Goal: Transaction & Acquisition: Obtain resource

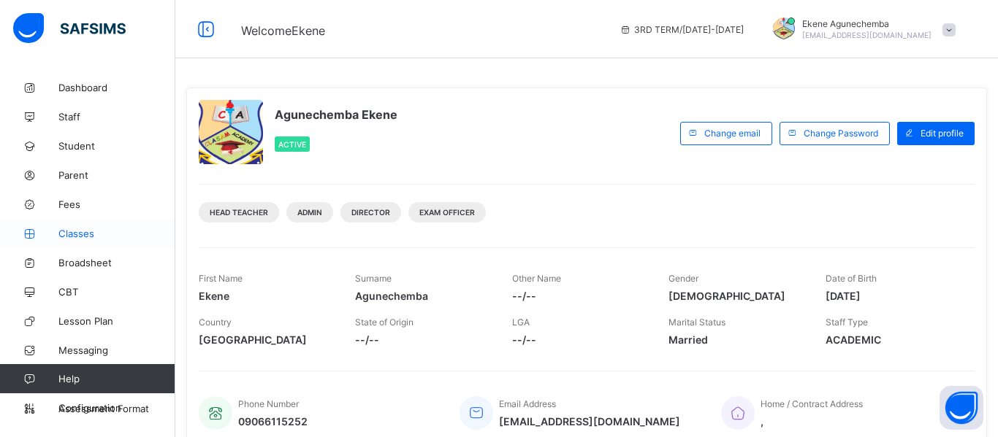
click at [80, 235] on span "Classes" at bounding box center [116, 234] width 117 height 12
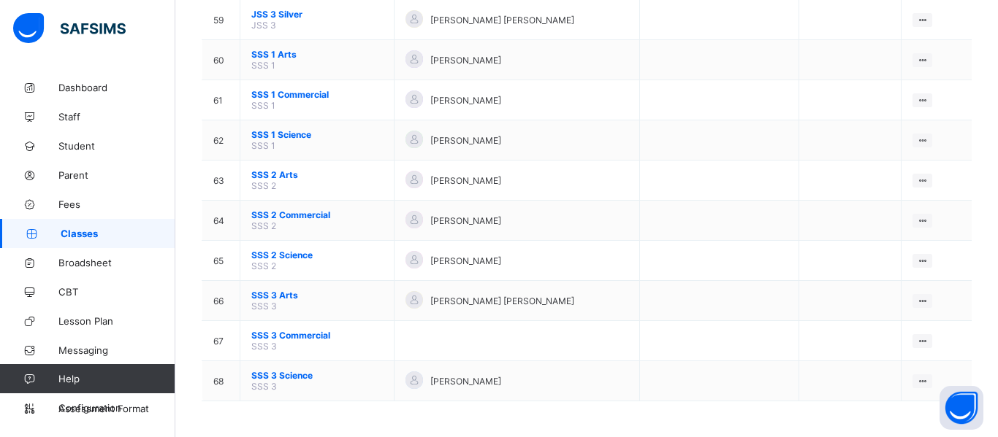
scroll to position [2502, 0]
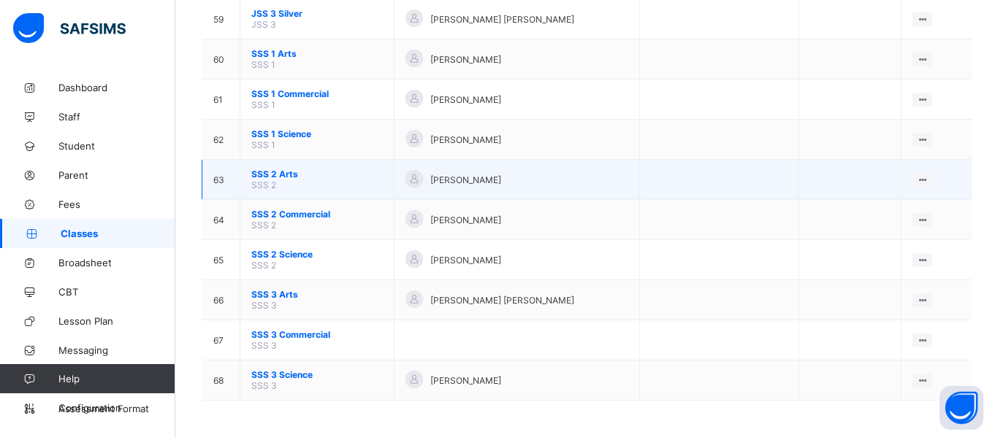
click at [283, 171] on span "SSS 2 Arts" at bounding box center [316, 174] width 131 height 11
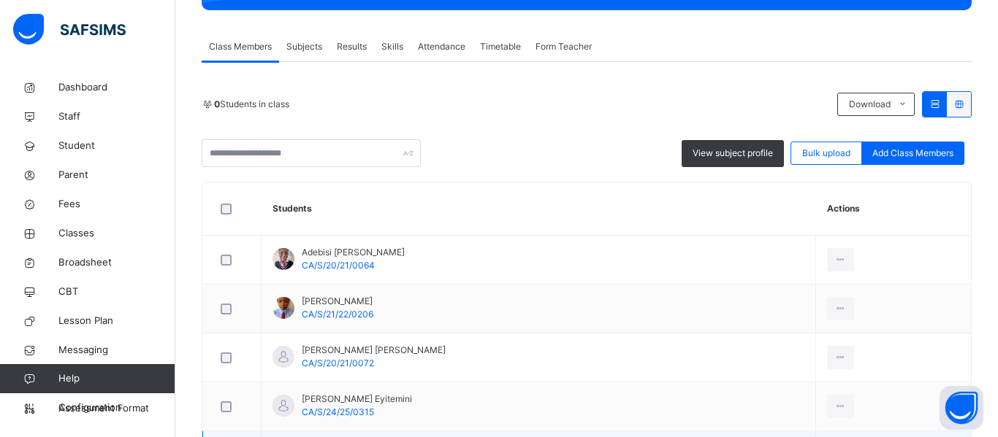
scroll to position [240, 0]
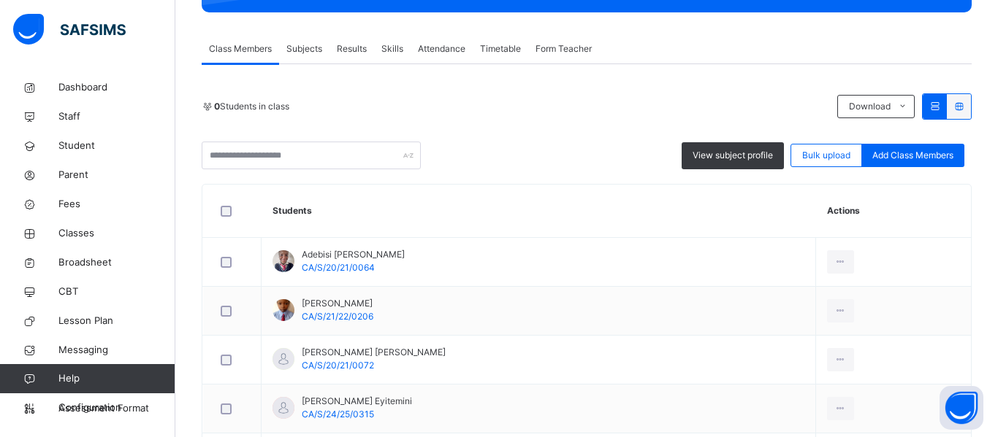
click at [350, 45] on span "Results" at bounding box center [352, 48] width 30 height 13
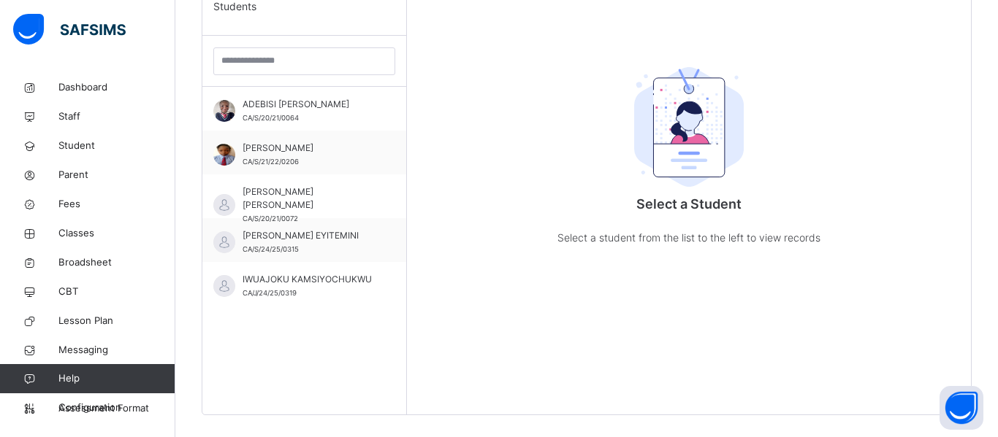
scroll to position [459, 0]
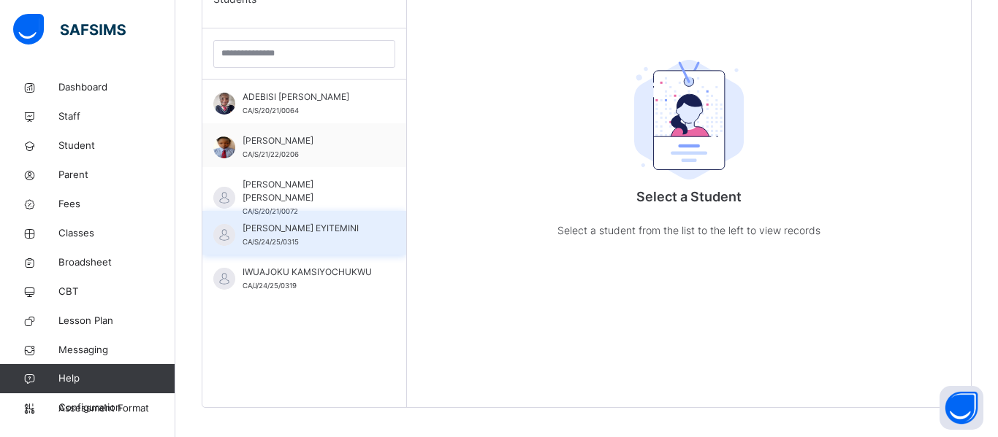
click at [318, 245] on div "[PERSON_NAME] EYITEMINI CA/S/24/25/0315" at bounding box center [307, 235] width 131 height 26
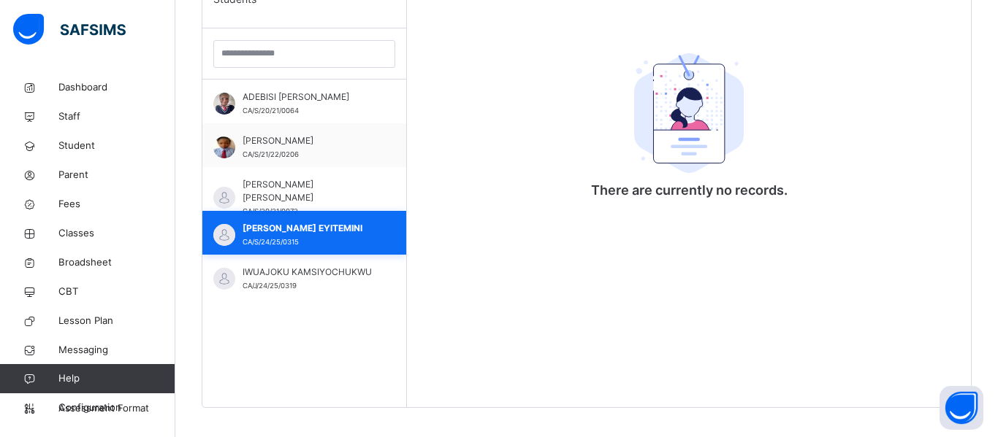
click at [305, 231] on span "[PERSON_NAME] EYITEMINI" at bounding box center [307, 228] width 131 height 13
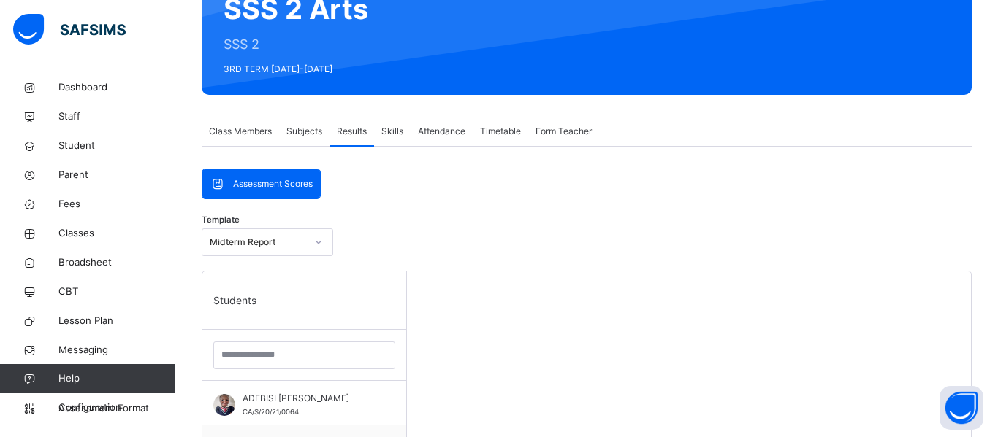
scroll to position [164, 0]
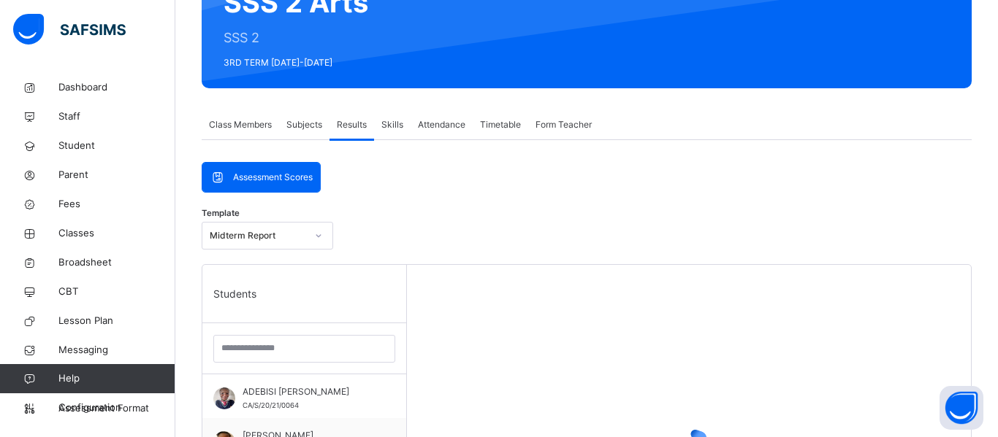
click at [318, 234] on icon at bounding box center [318, 236] width 9 height 15
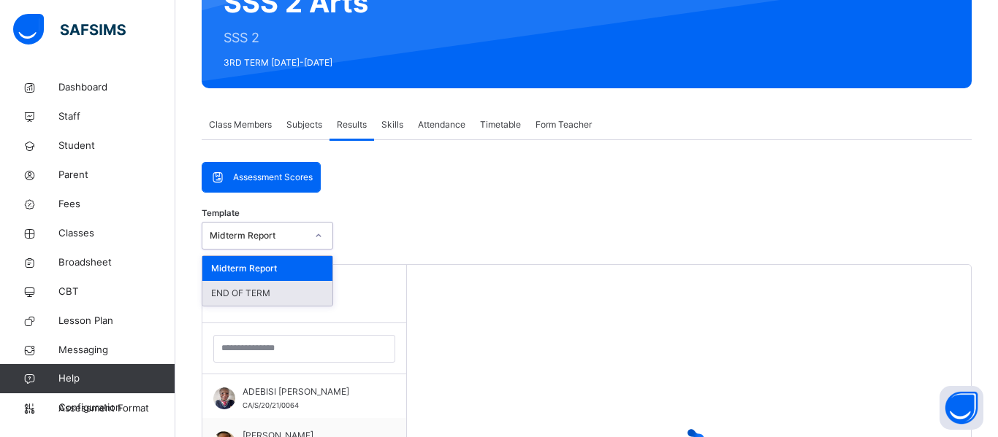
click at [277, 291] on div "END OF TERM" at bounding box center [267, 293] width 130 height 25
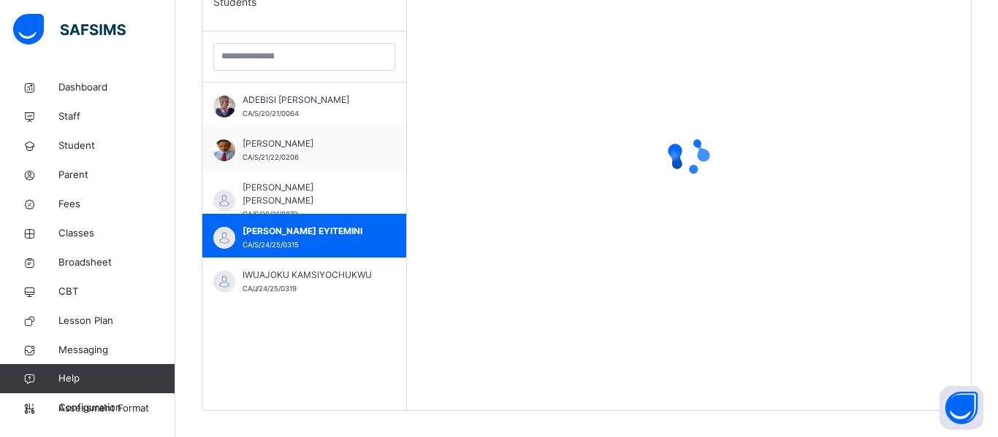
scroll to position [474, 0]
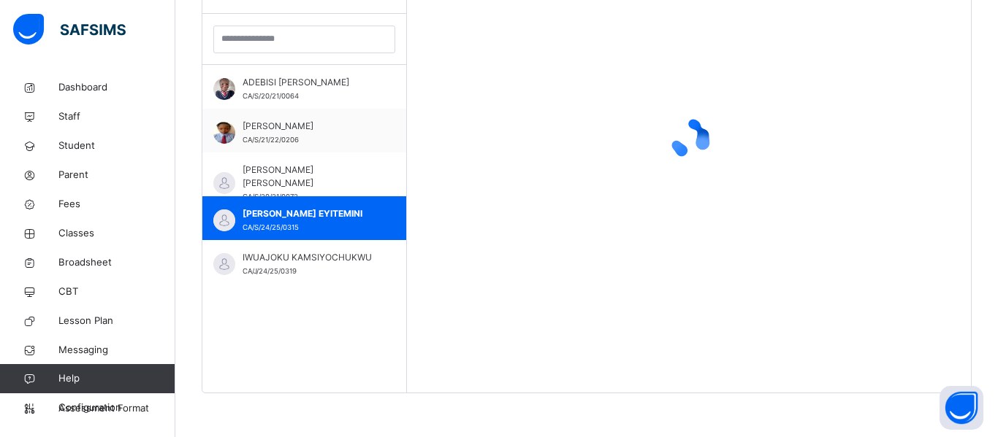
click at [391, 243] on div "IWUAJOKU KAMSIYOCHUKWU CA/J/24/25/0319" at bounding box center [304, 262] width 204 height 44
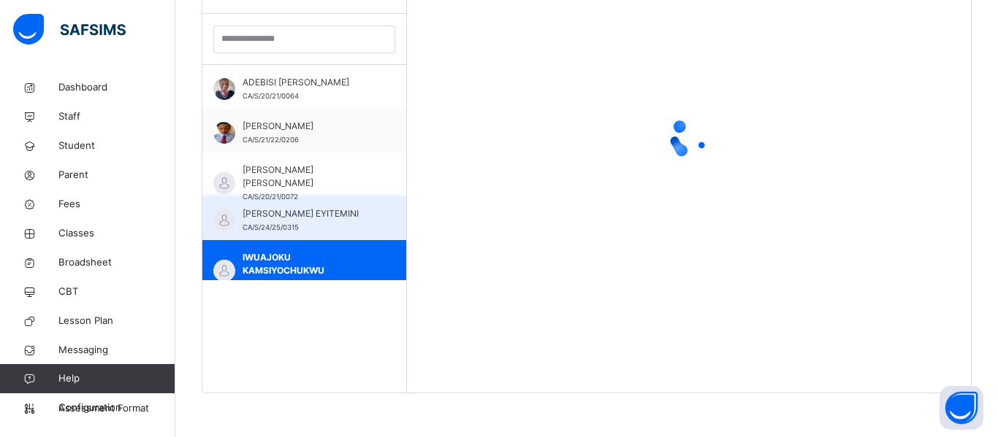
click at [353, 226] on div "[PERSON_NAME] EYITEMINI CA/S/24/25/0315" at bounding box center [307, 220] width 131 height 26
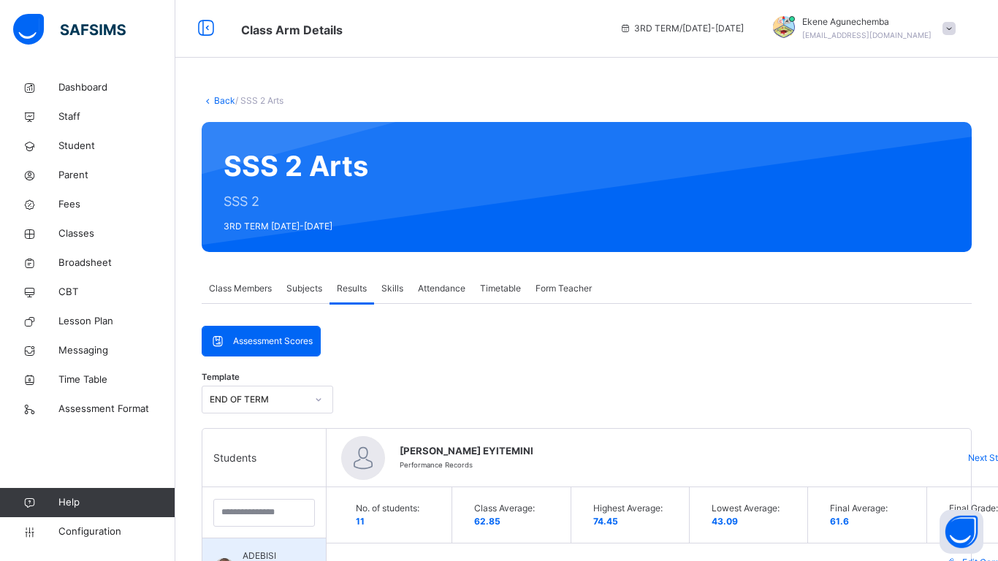
scroll to position [0, 0]
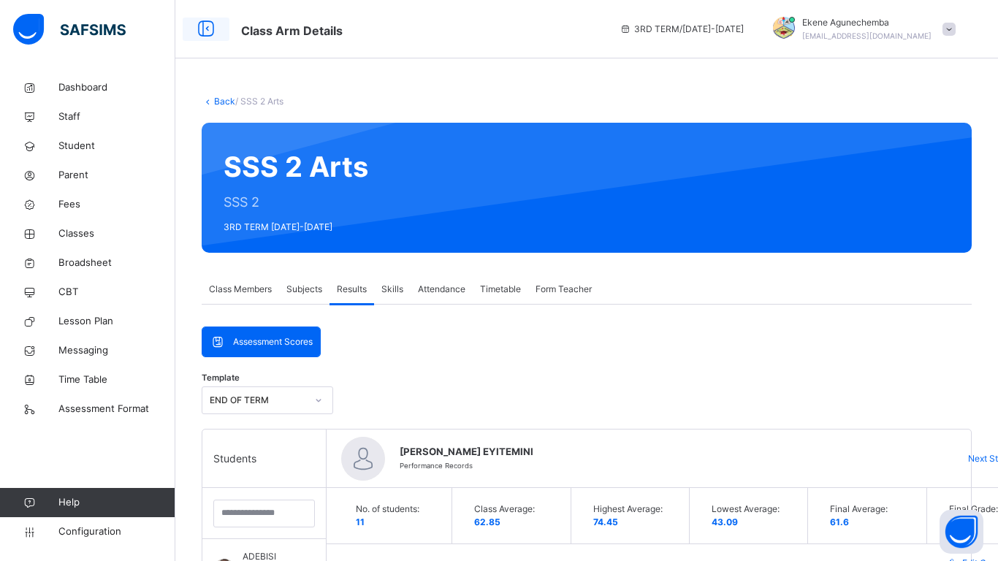
click at [203, 24] on icon at bounding box center [206, 29] width 25 height 26
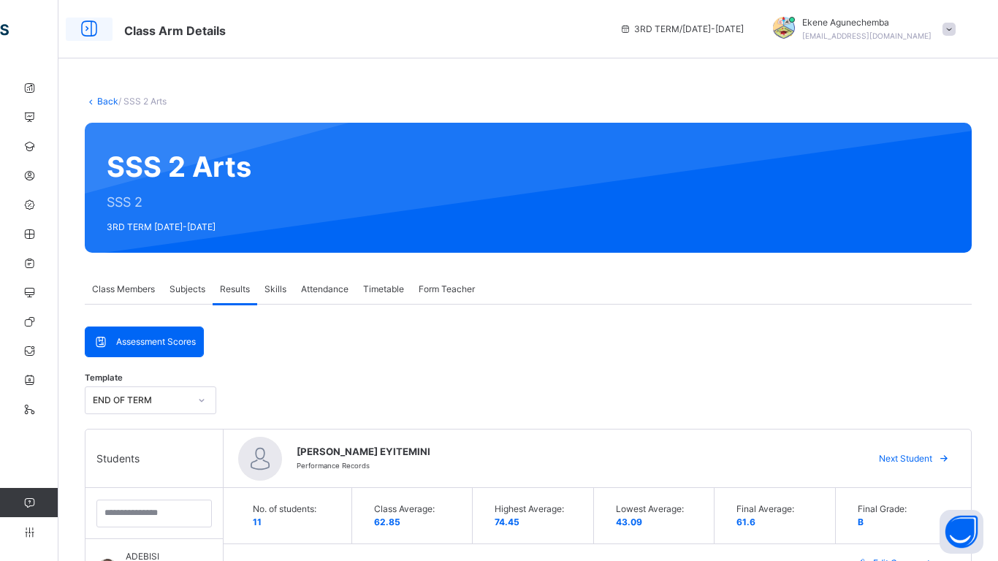
click at [82, 30] on icon at bounding box center [89, 29] width 25 height 26
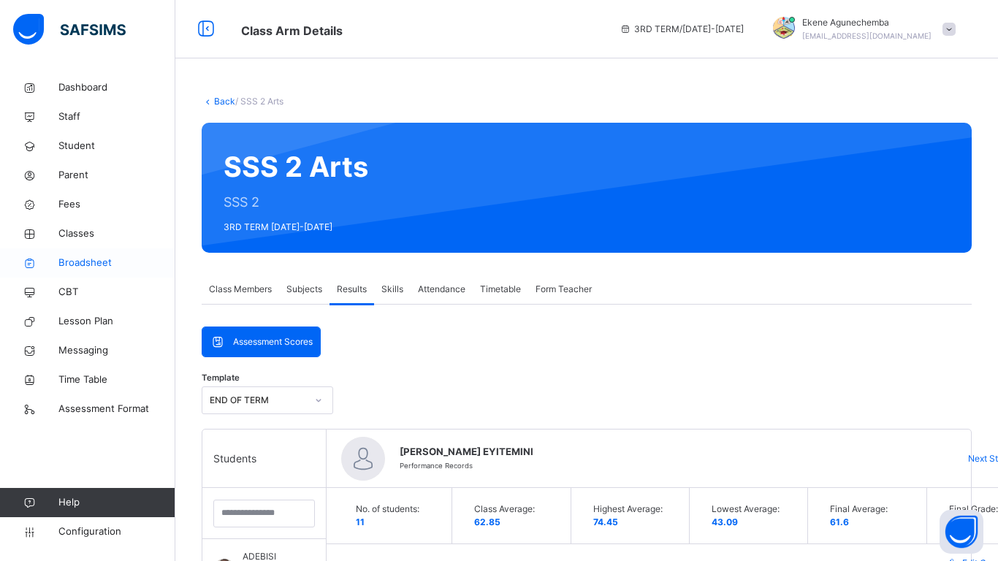
click at [80, 262] on span "Broadsheet" at bounding box center [116, 263] width 117 height 15
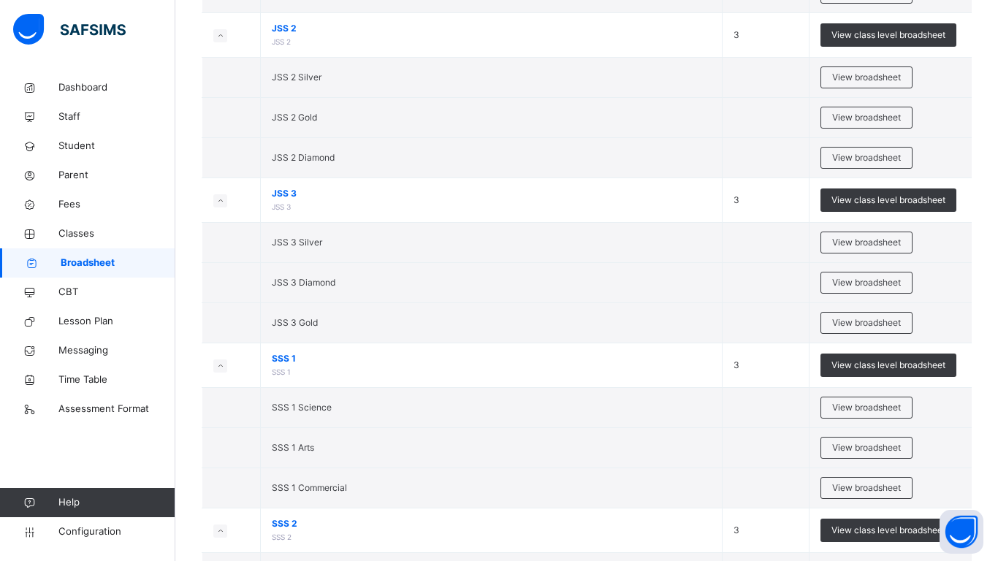
scroll to position [3093, 0]
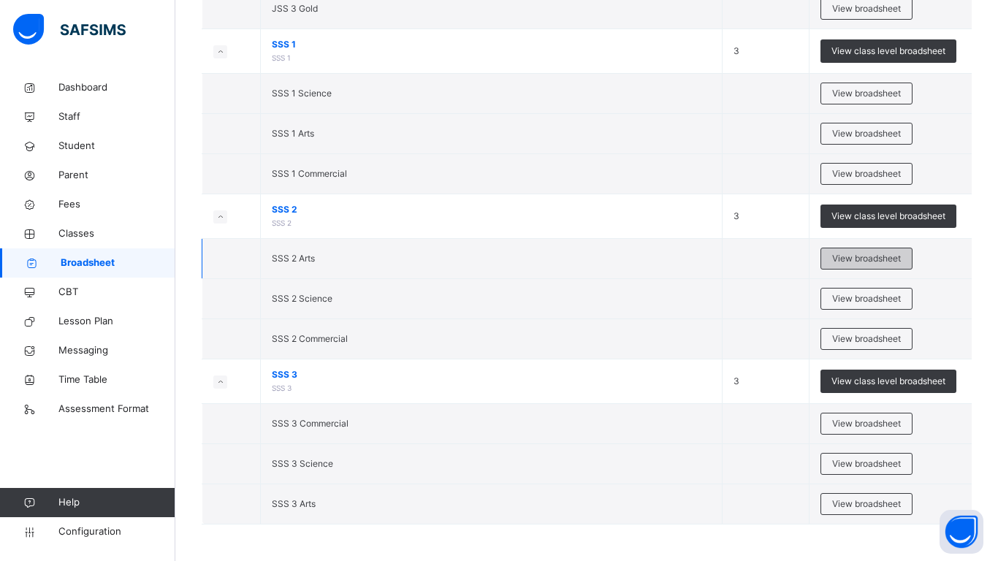
click at [846, 258] on span "View broadsheet" at bounding box center [866, 258] width 69 height 13
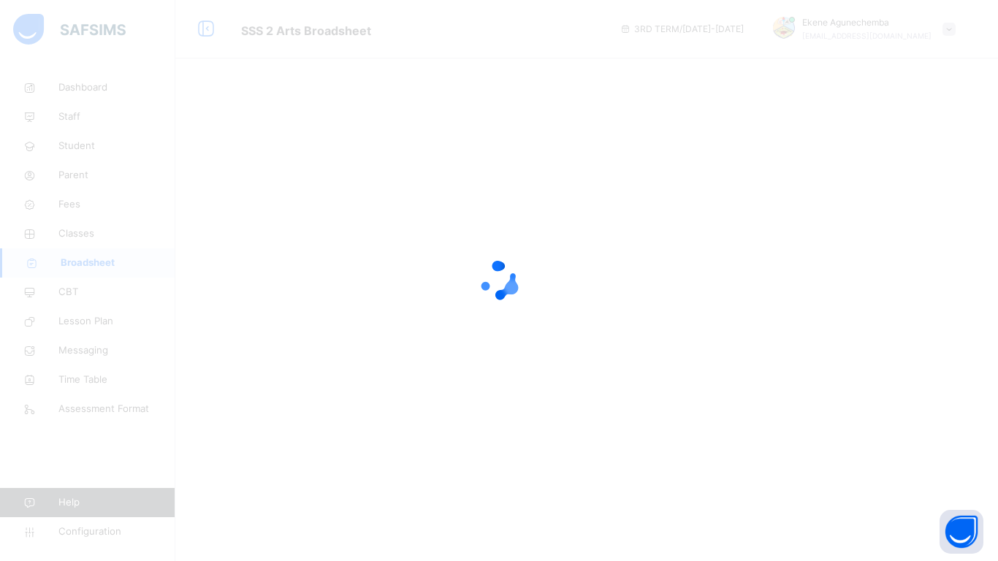
click at [521, 424] on div at bounding box center [499, 280] width 998 height 561
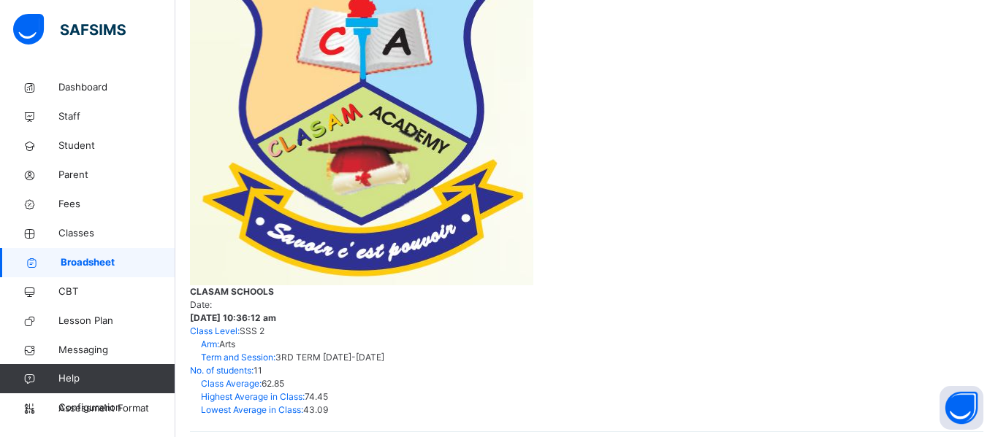
scroll to position [361, 0]
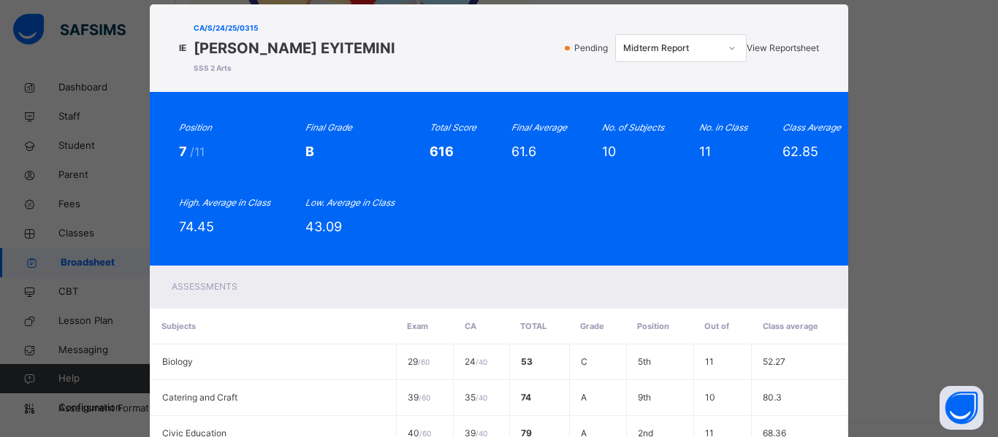
scroll to position [0, 0]
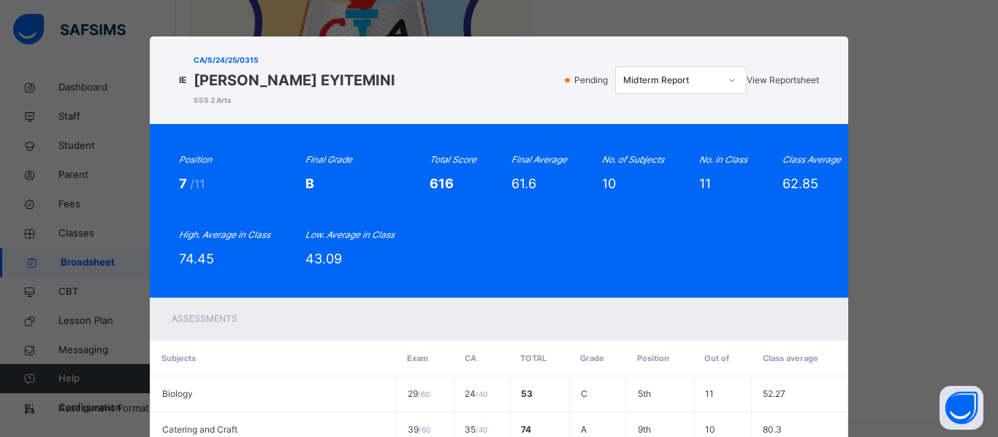
click at [727, 83] on icon at bounding box center [731, 80] width 9 height 15
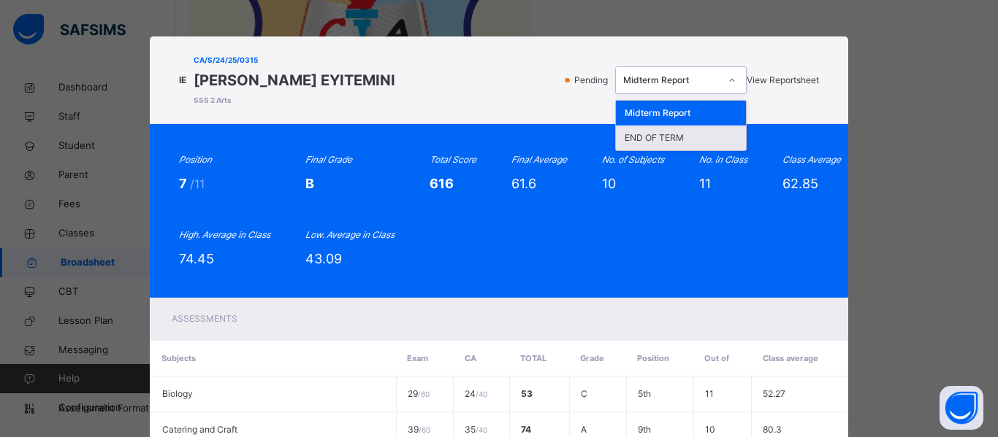
click at [632, 145] on div "END OF TERM" at bounding box center [681, 138] width 130 height 25
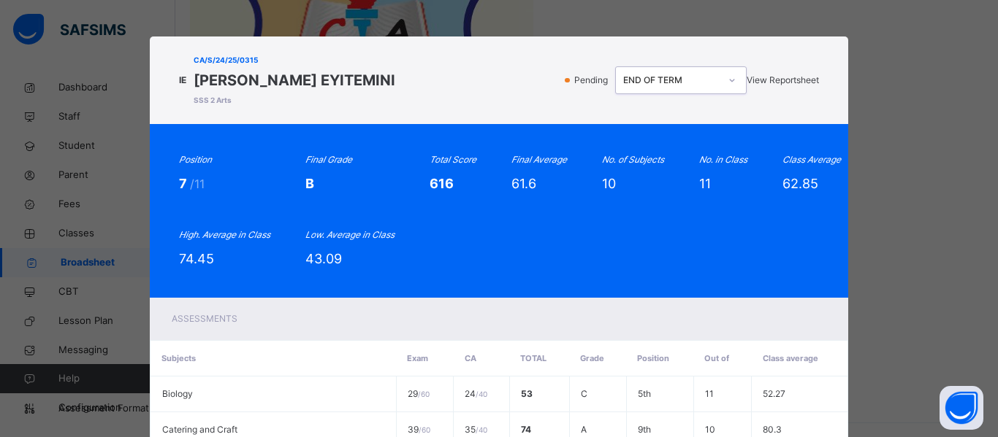
click at [781, 77] on span "View Reportsheet" at bounding box center [782, 79] width 72 height 11
click at [727, 80] on icon at bounding box center [731, 80] width 9 height 15
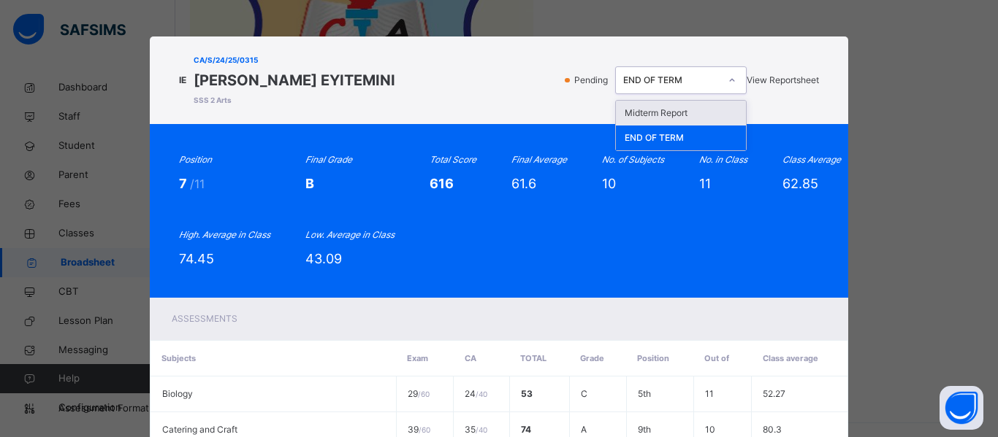
click at [642, 113] on div "Midterm Report" at bounding box center [681, 113] width 130 height 25
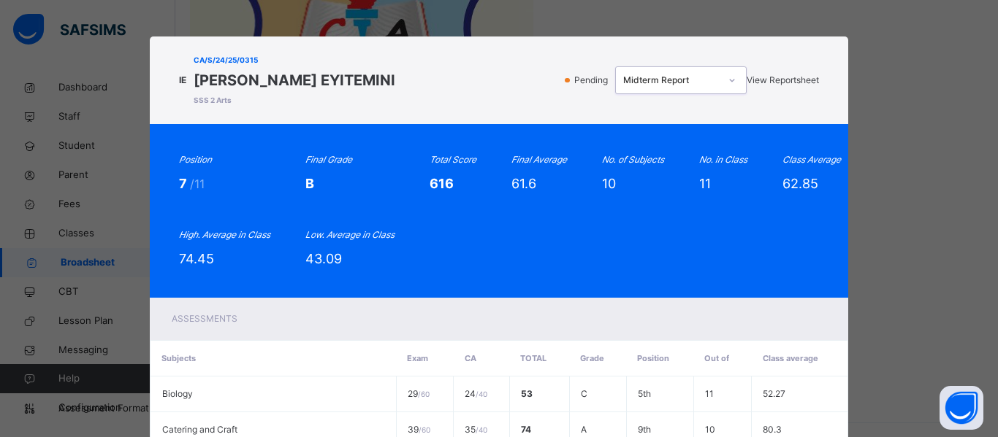
click at [759, 81] on span "View Reportsheet" at bounding box center [782, 79] width 72 height 11
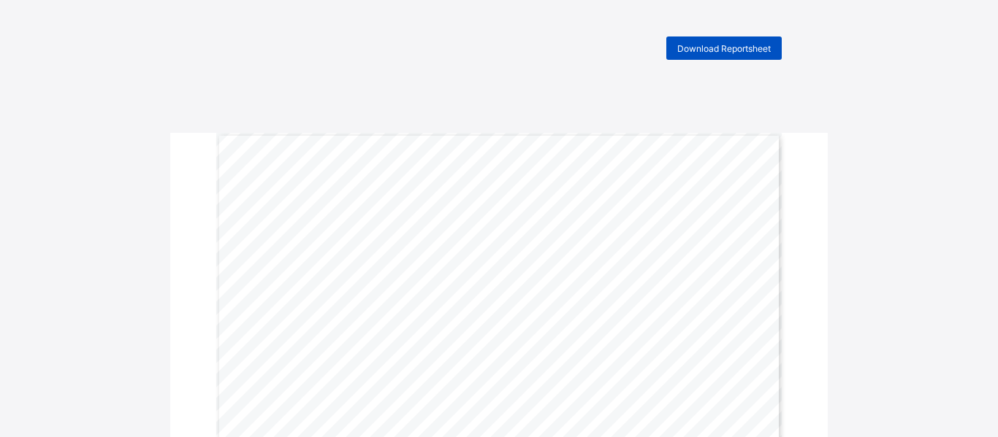
click at [714, 51] on span "Download Reportsheet" at bounding box center [723, 48] width 93 height 11
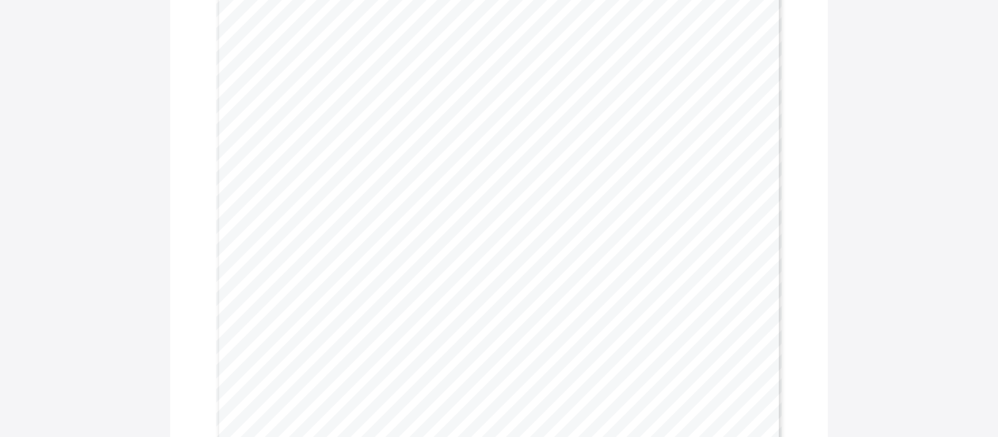
scroll to position [276, 0]
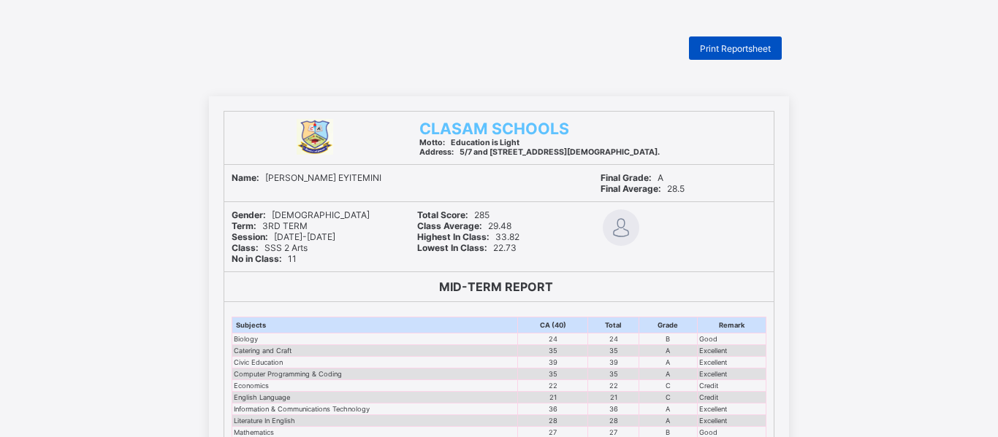
click at [740, 48] on span "Print Reportsheet" at bounding box center [735, 48] width 71 height 11
click at [719, 47] on span "Print Reportsheet" at bounding box center [735, 48] width 71 height 11
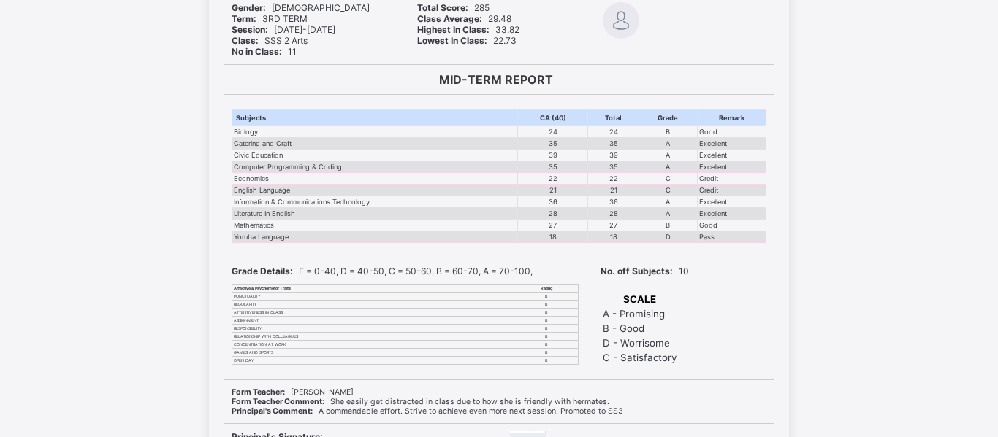
scroll to position [209, 0]
click at [653, 180] on td "C" at bounding box center [667, 178] width 58 height 12
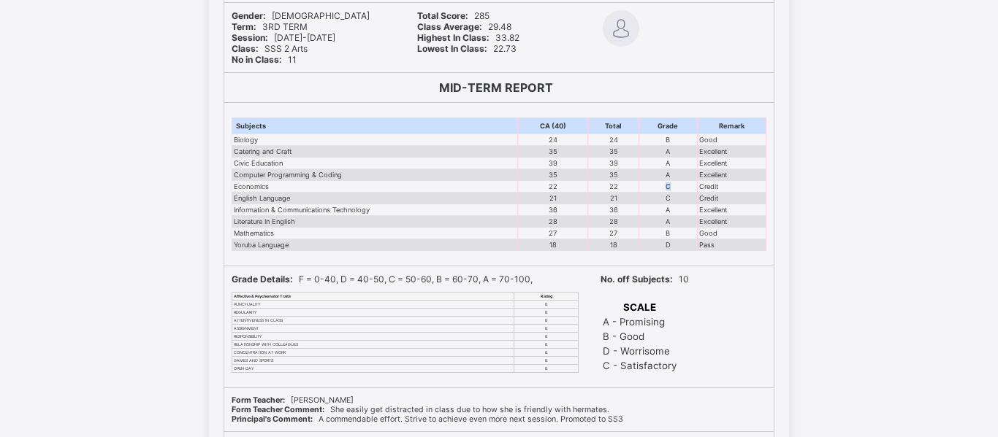
scroll to position [203, 0]
